Goal: Navigation & Orientation: Find specific page/section

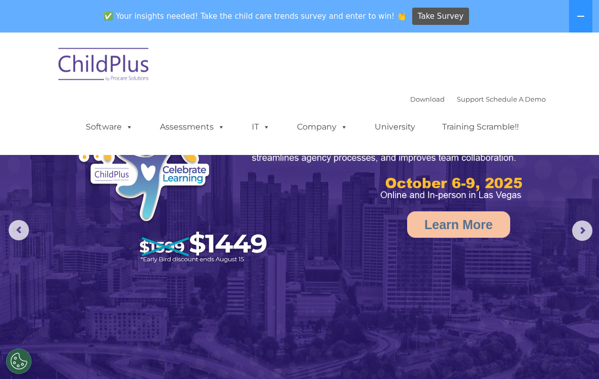
select select "MEDIUM"
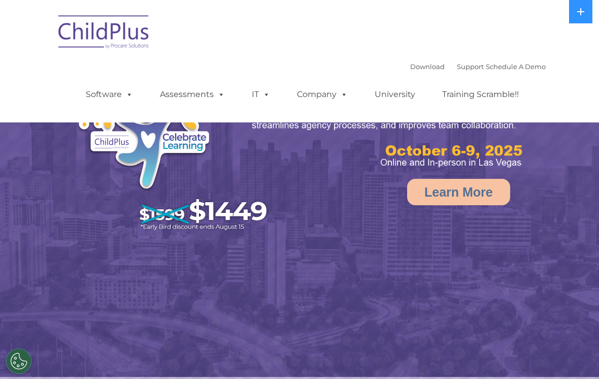
select select "MEDIUM"
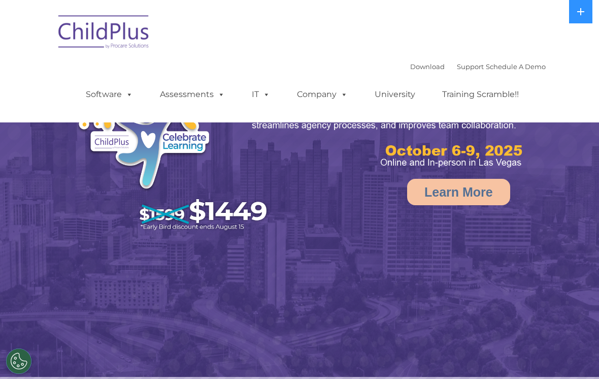
select select "MEDIUM"
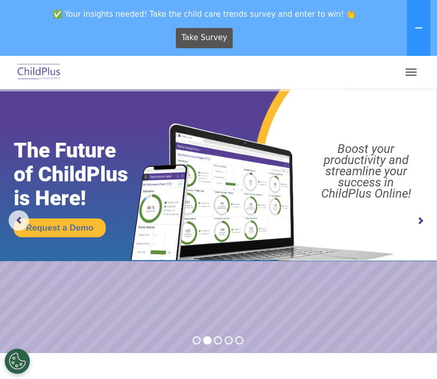
click at [14, 48] on div "Take Survey" at bounding box center [204, 38] width 401 height 28
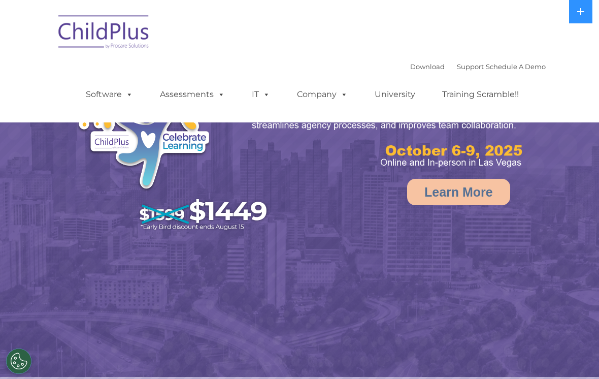
select select "MEDIUM"
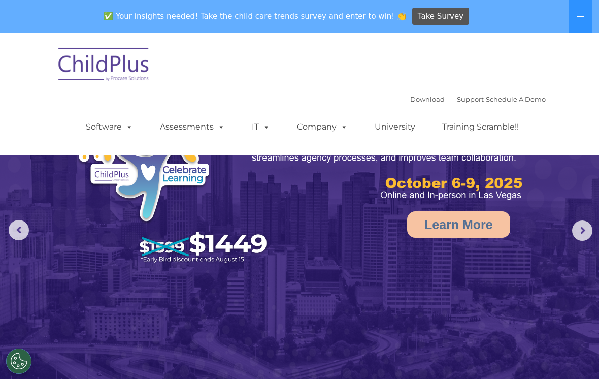
click at [101, 118] on link "Software" at bounding box center [110, 127] width 68 height 20
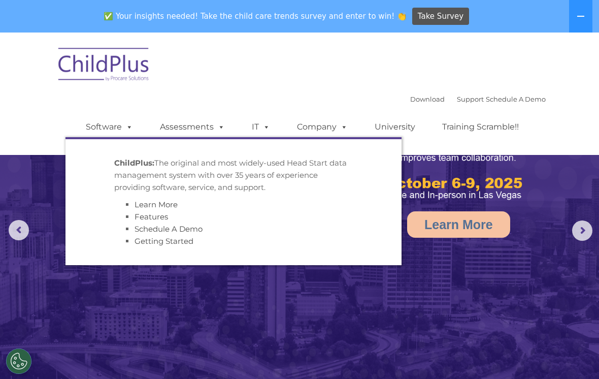
click at [509, 63] on div "Download Support | Schedule A Demo  MENU MENU Software ChildPlus: The original…" at bounding box center [299, 93] width 493 height 107
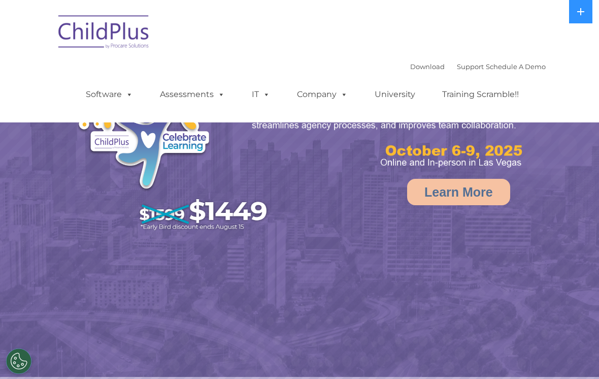
select select "MEDIUM"
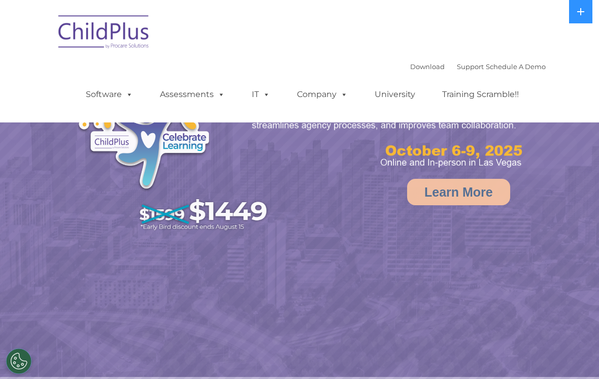
select select "MEDIUM"
